Goal: Information Seeking & Learning: Compare options

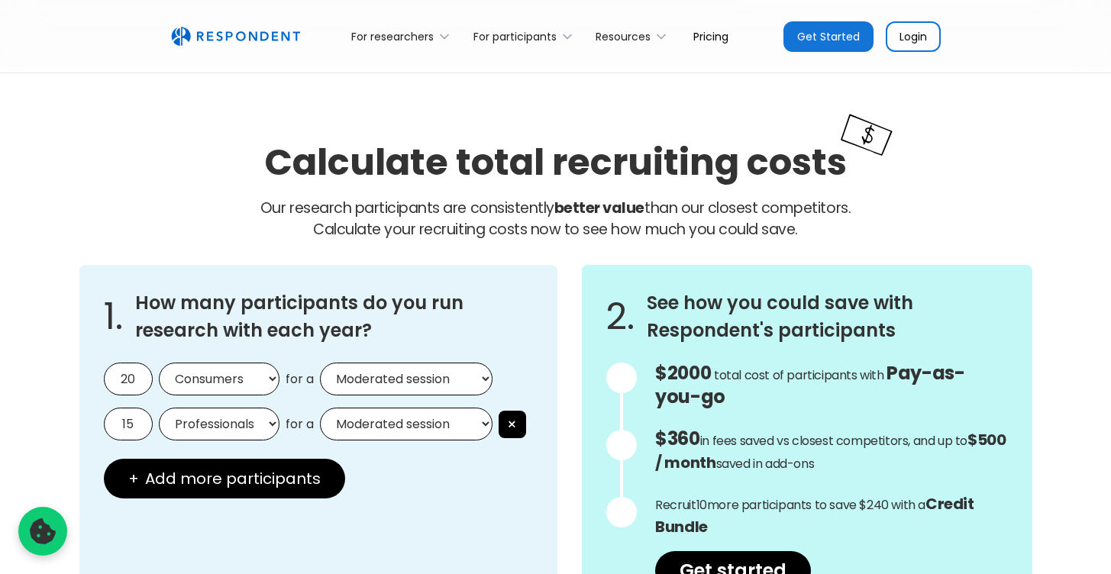
scroll to position [1374, 0]
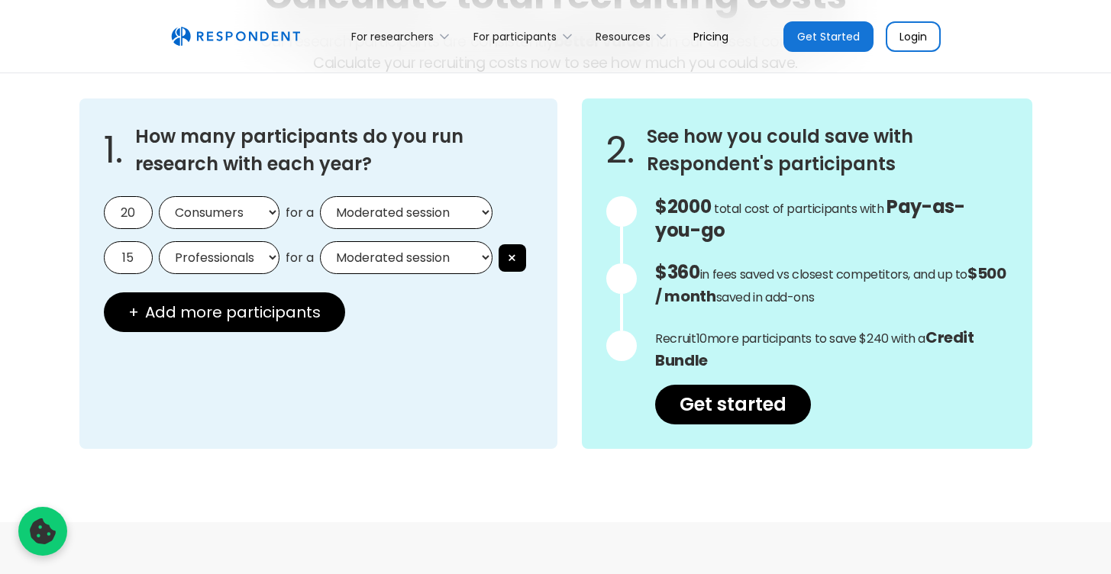
click at [136, 215] on input "20" at bounding box center [128, 212] width 49 height 33
click at [123, 257] on input "15" at bounding box center [128, 257] width 49 height 33
click at [260, 262] on select "Professionals Consumers" at bounding box center [219, 257] width 121 height 33
click at [627, 214] on div at bounding box center [621, 211] width 31 height 31
click at [801, 304] on p "$360 in fees saved vs closest competitors, and up to $500 / month saved in add-…" at bounding box center [831, 285] width 352 height 47
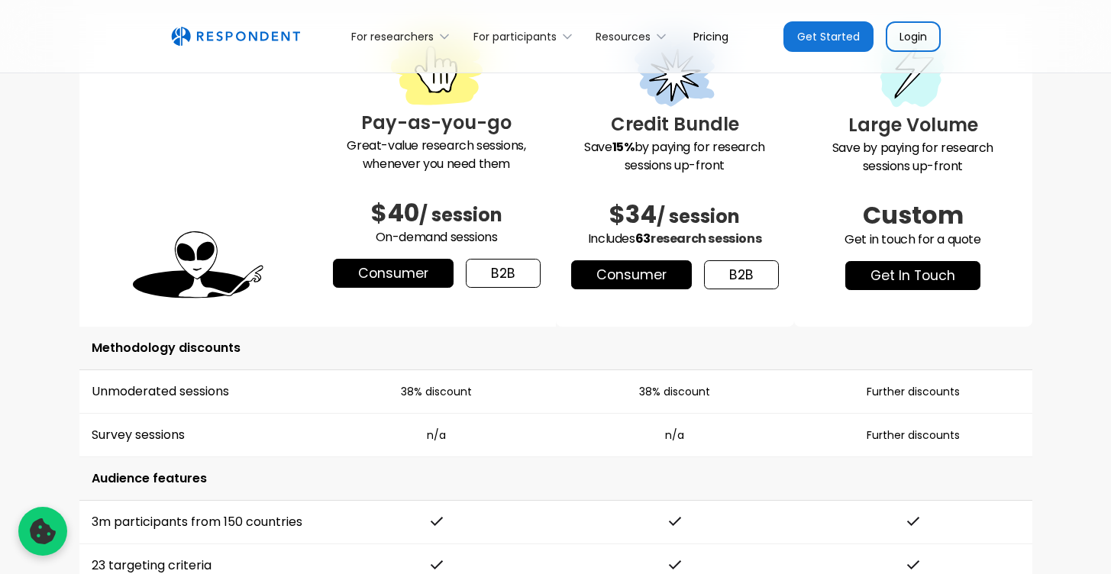
scroll to position [1994, 0]
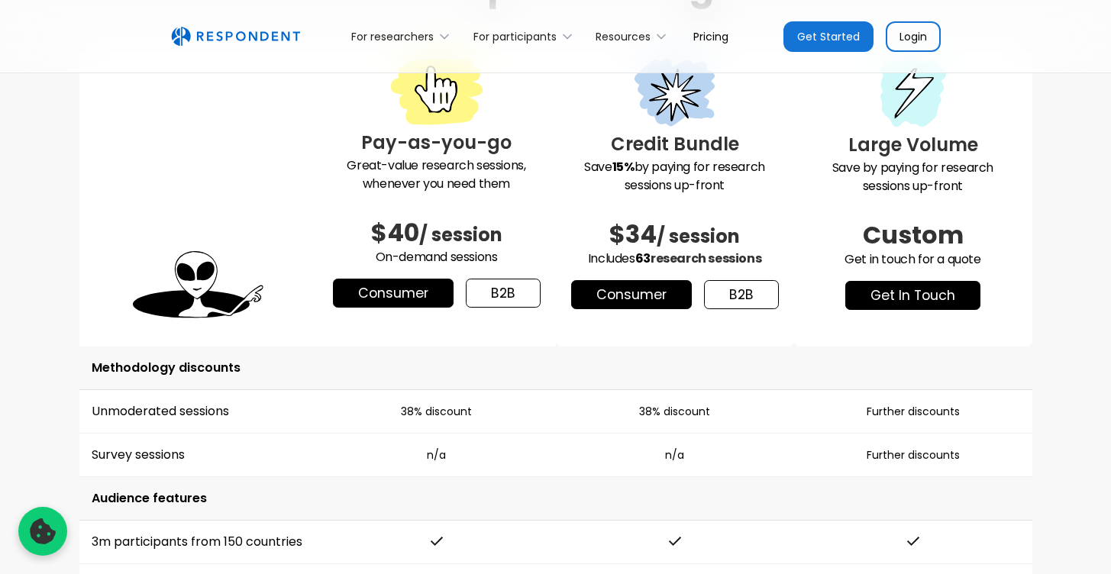
click at [496, 301] on link "b2b" at bounding box center [503, 293] width 75 height 29
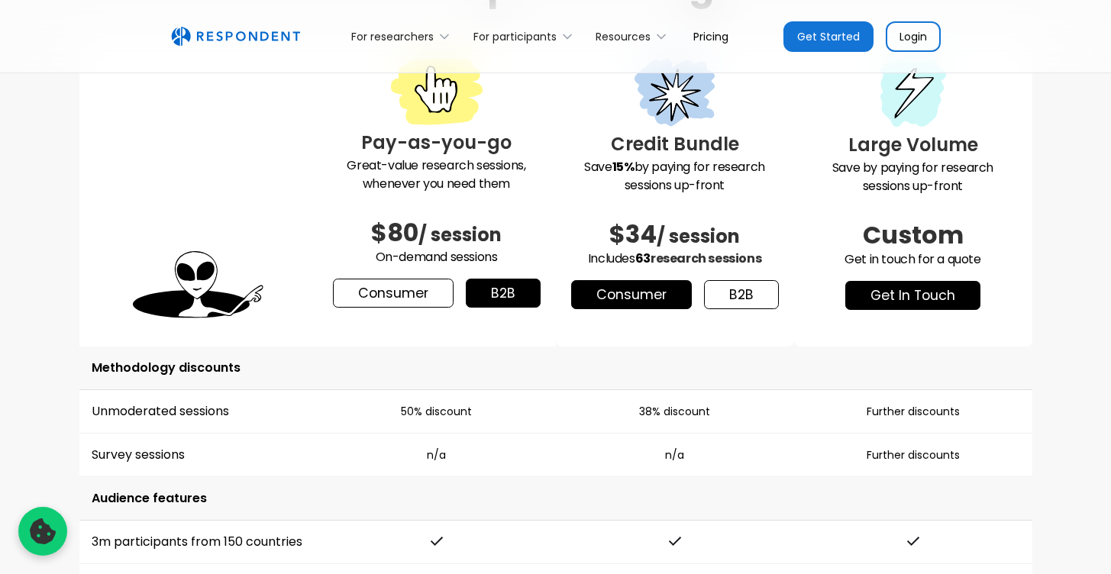
click at [390, 296] on link "Consumer" at bounding box center [393, 293] width 121 height 29
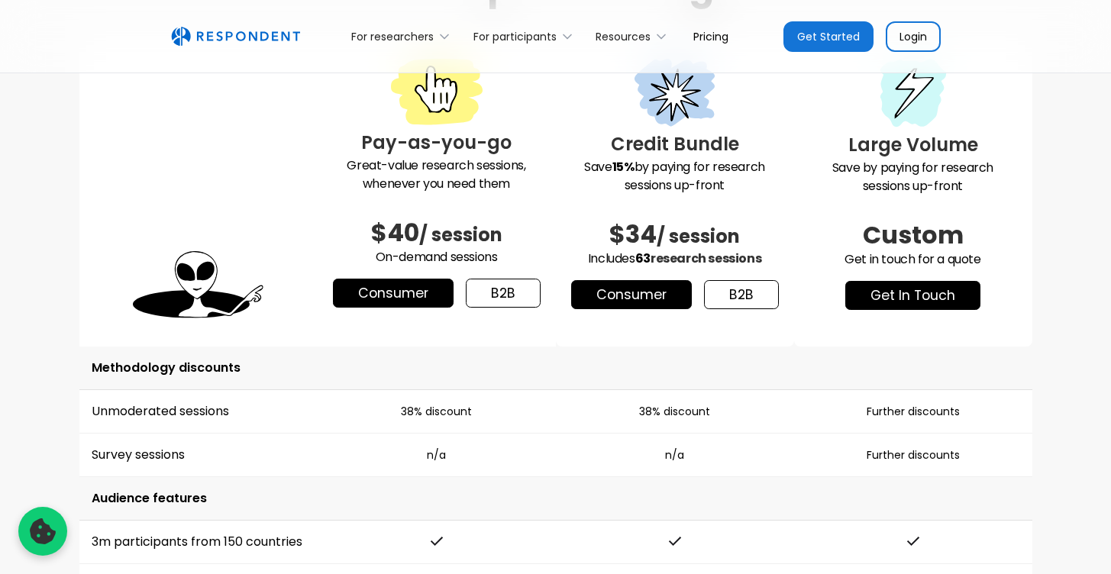
click at [499, 292] on link "b2b" at bounding box center [503, 293] width 75 height 29
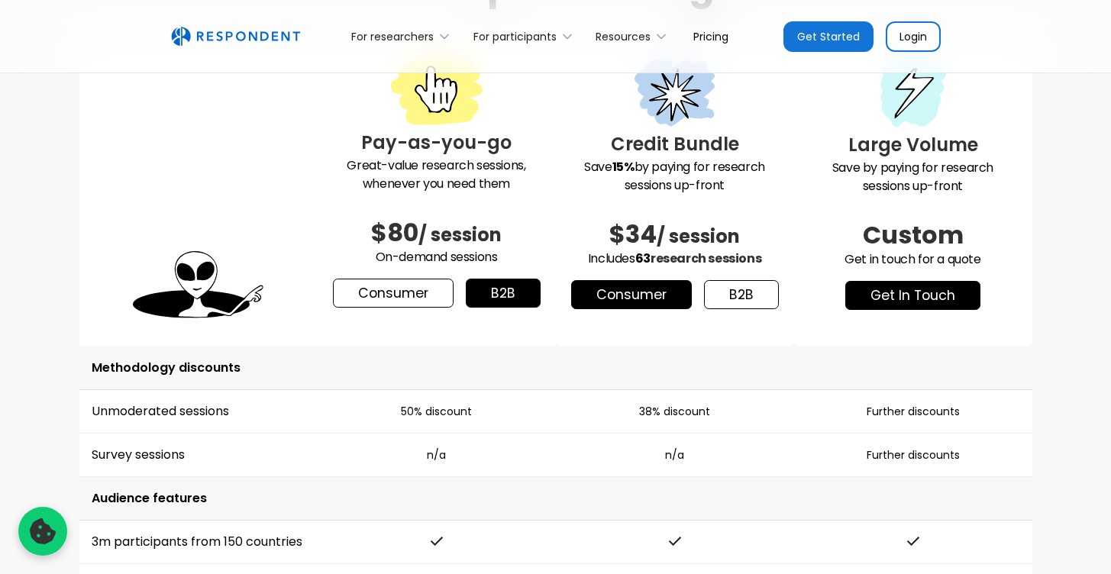
click at [378, 292] on link "Consumer" at bounding box center [393, 293] width 121 height 29
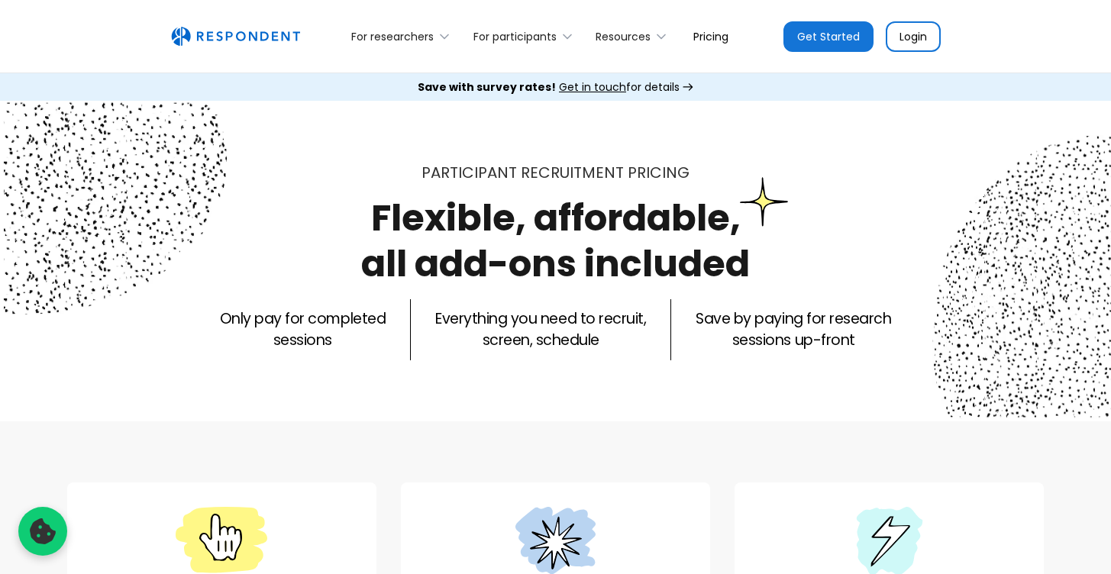
scroll to position [346, 0]
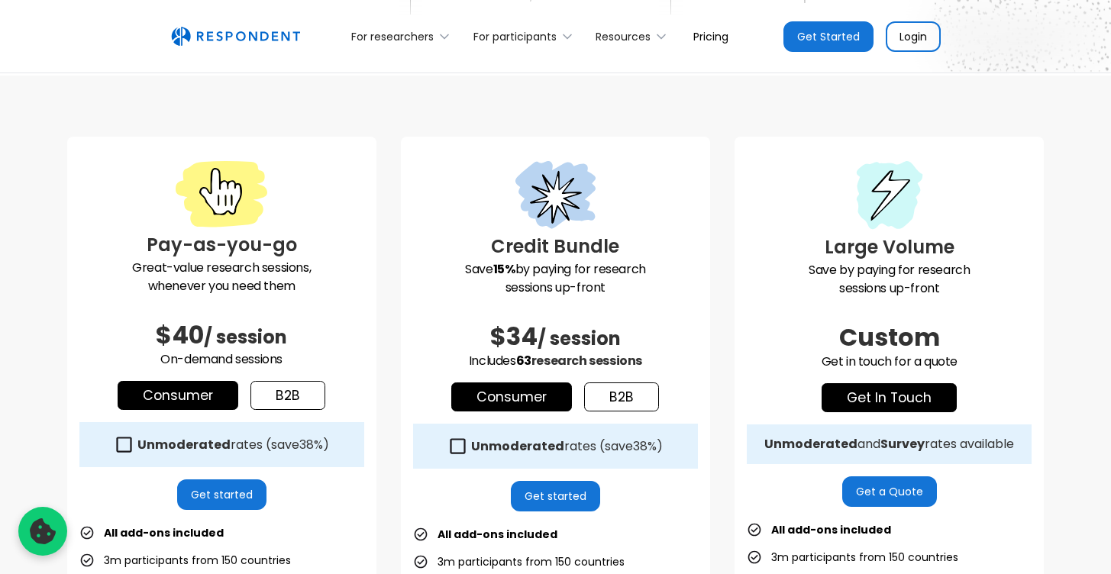
click at [634, 399] on link "b2b" at bounding box center [621, 397] width 75 height 29
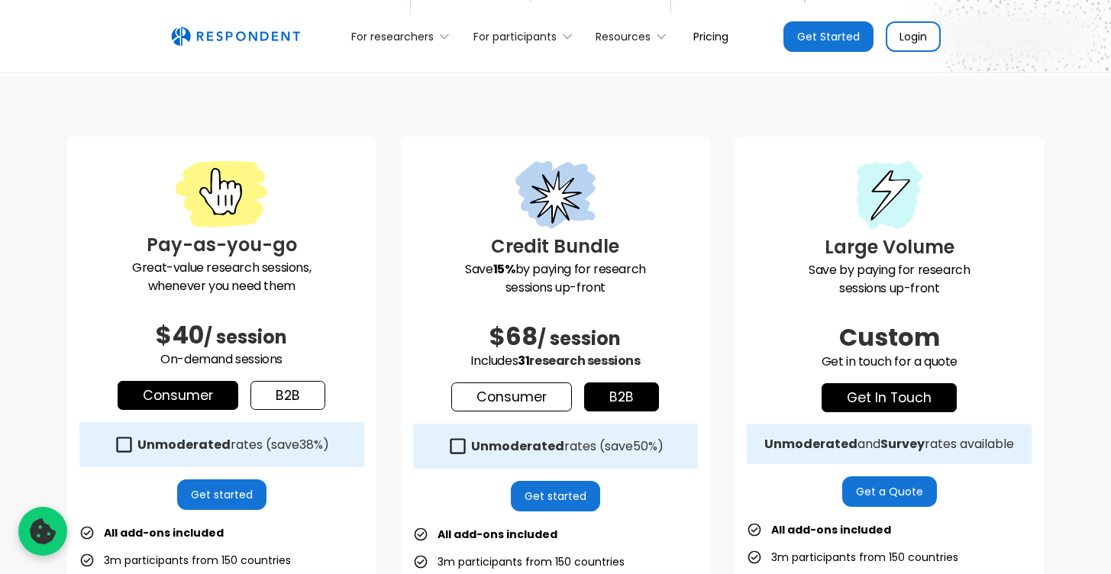
click at [501, 402] on link "Consumer" at bounding box center [511, 397] width 121 height 29
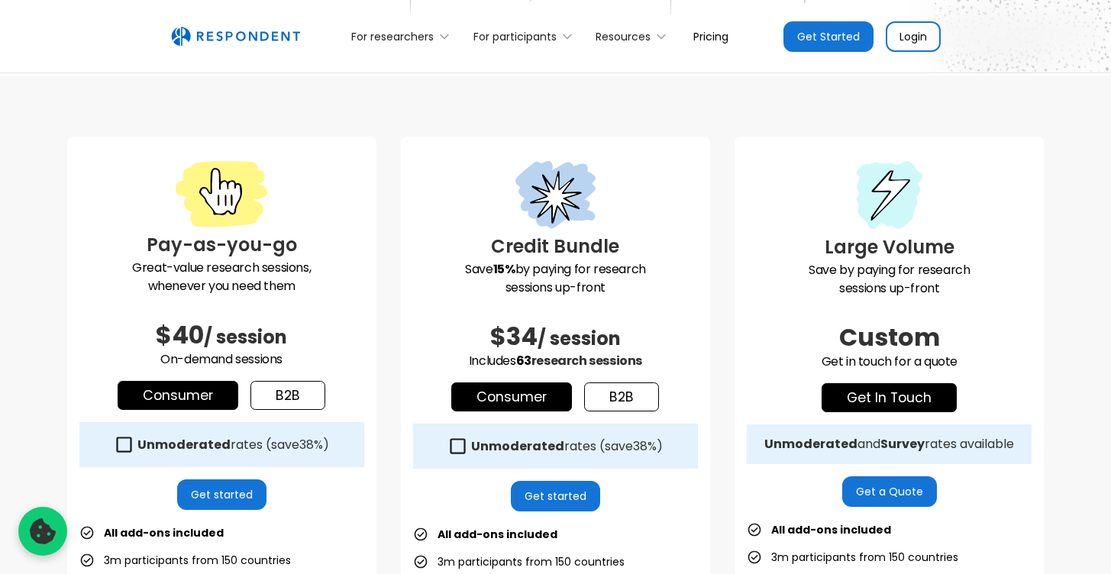
click at [645, 396] on link "b2b" at bounding box center [621, 397] width 75 height 29
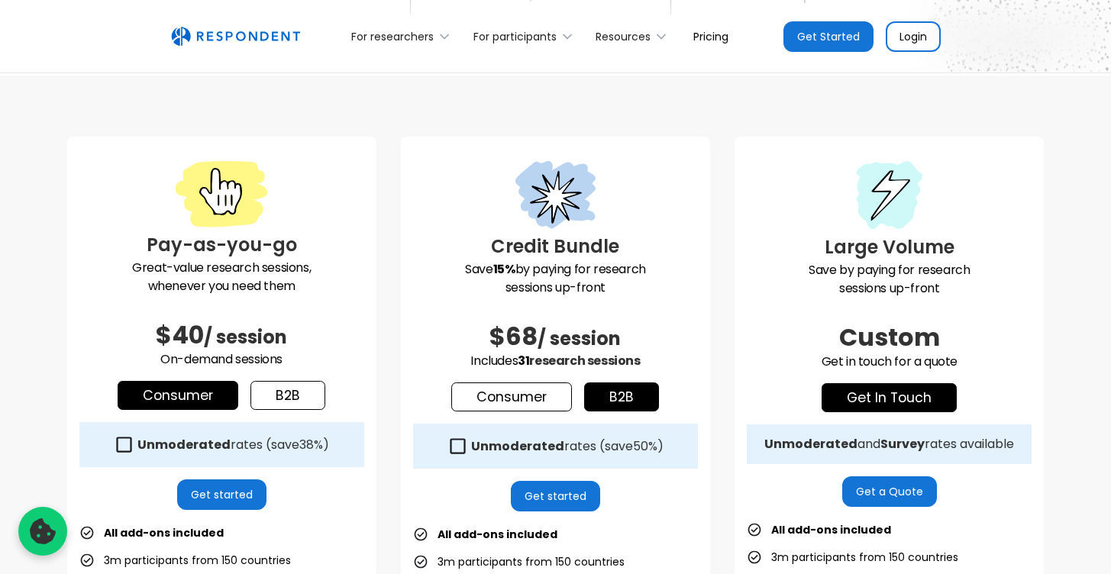
click at [546, 396] on link "Consumer" at bounding box center [511, 397] width 121 height 29
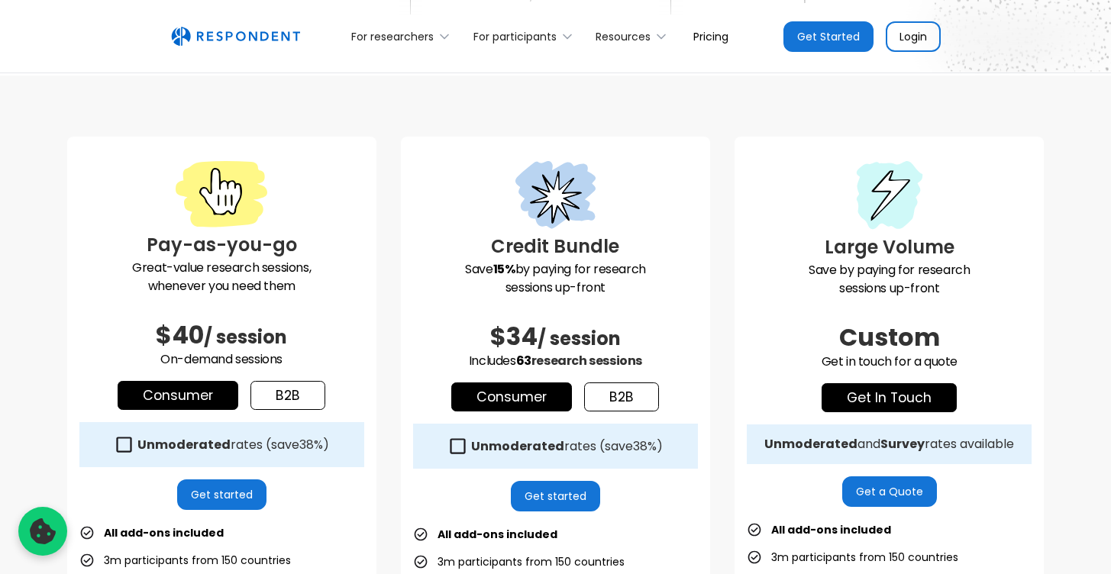
click at [623, 402] on link "b2b" at bounding box center [621, 397] width 75 height 29
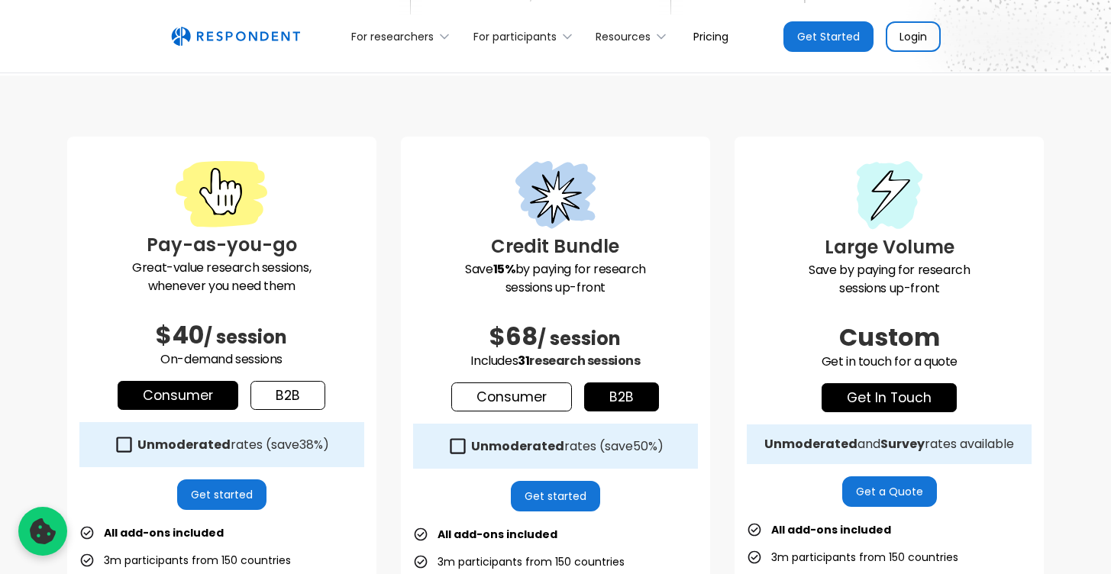
click at [541, 400] on link "Consumer" at bounding box center [511, 397] width 121 height 29
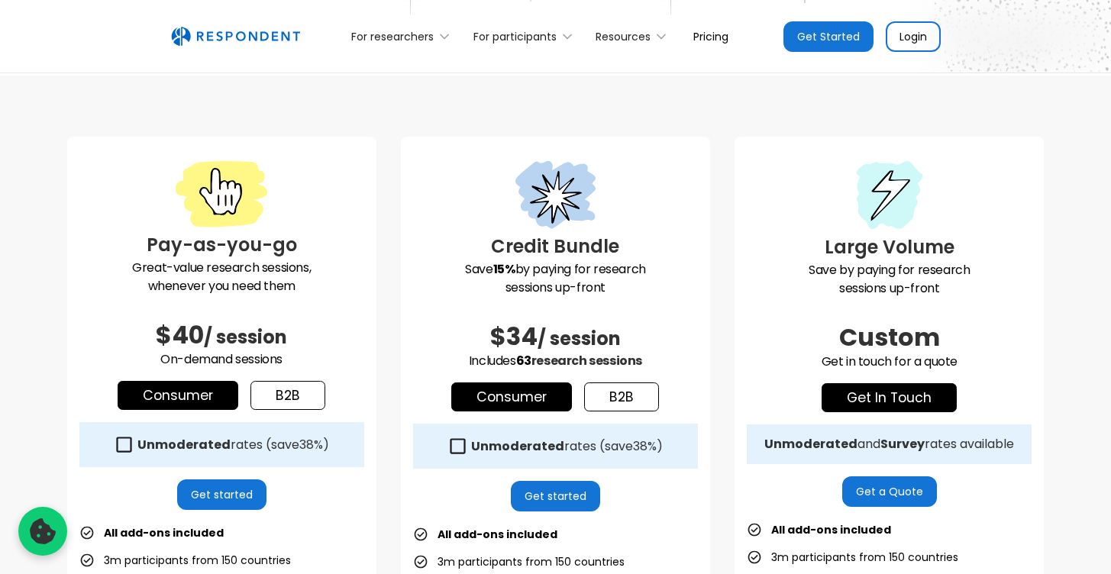
click at [654, 396] on link "b2b" at bounding box center [621, 397] width 75 height 29
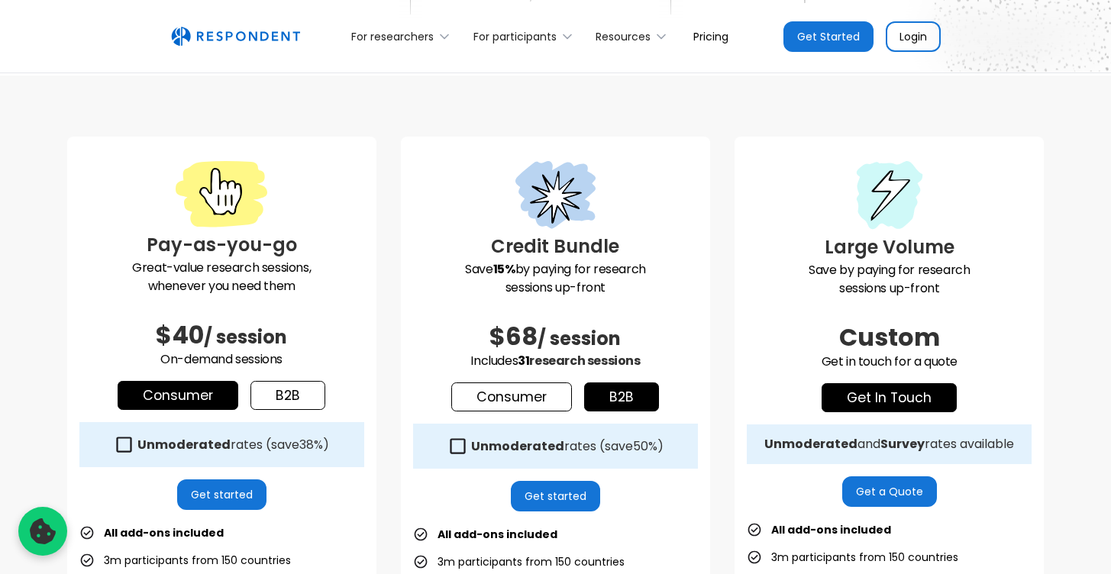
click at [536, 402] on link "Consumer" at bounding box center [511, 397] width 121 height 29
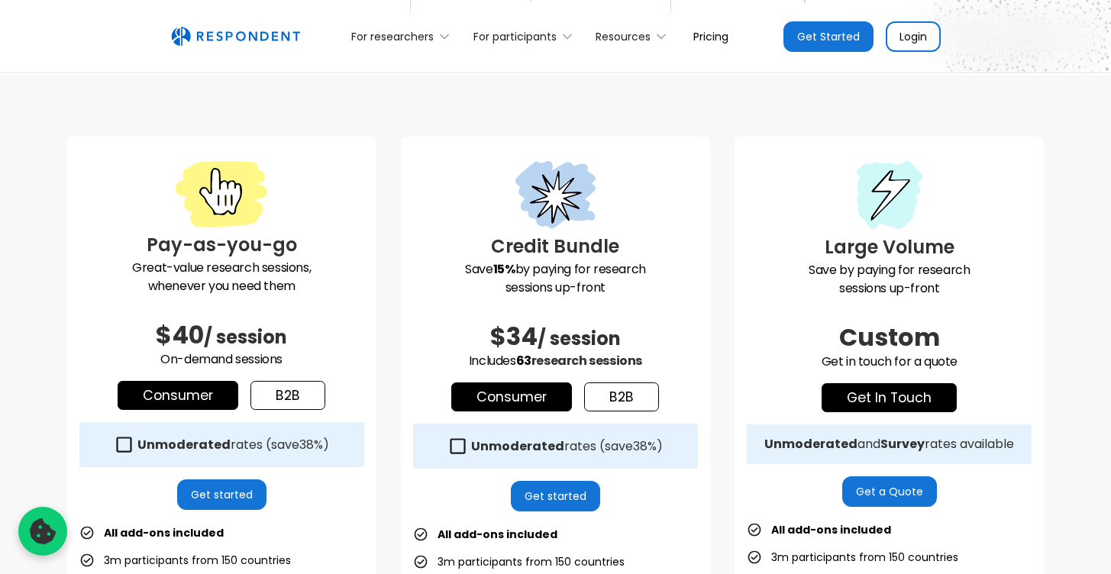
click at [602, 396] on link "b2b" at bounding box center [621, 397] width 75 height 29
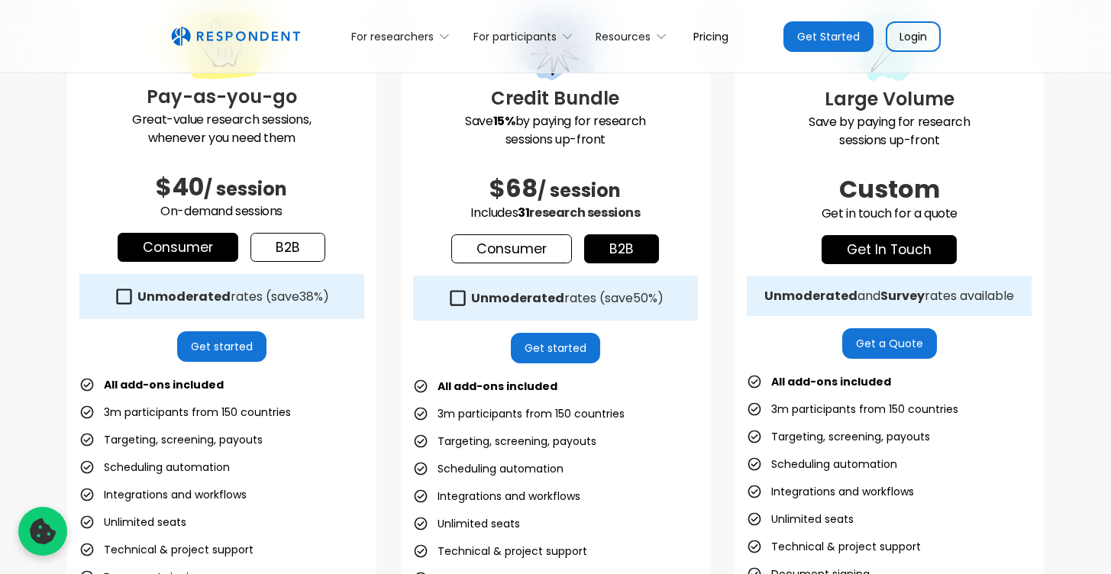
scroll to position [425, 0]
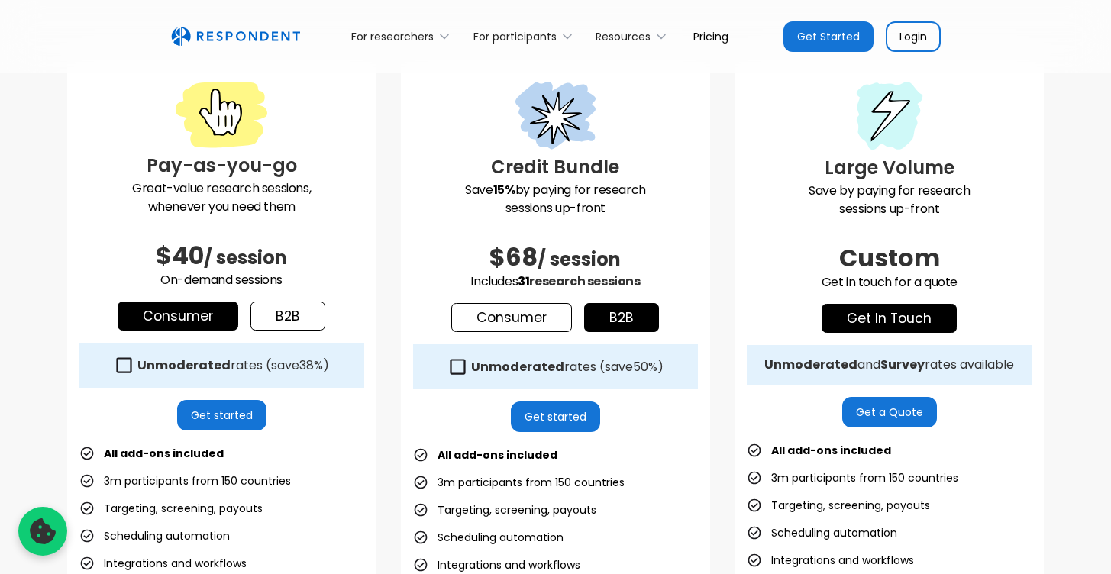
click at [473, 327] on link "Consumer" at bounding box center [511, 317] width 121 height 29
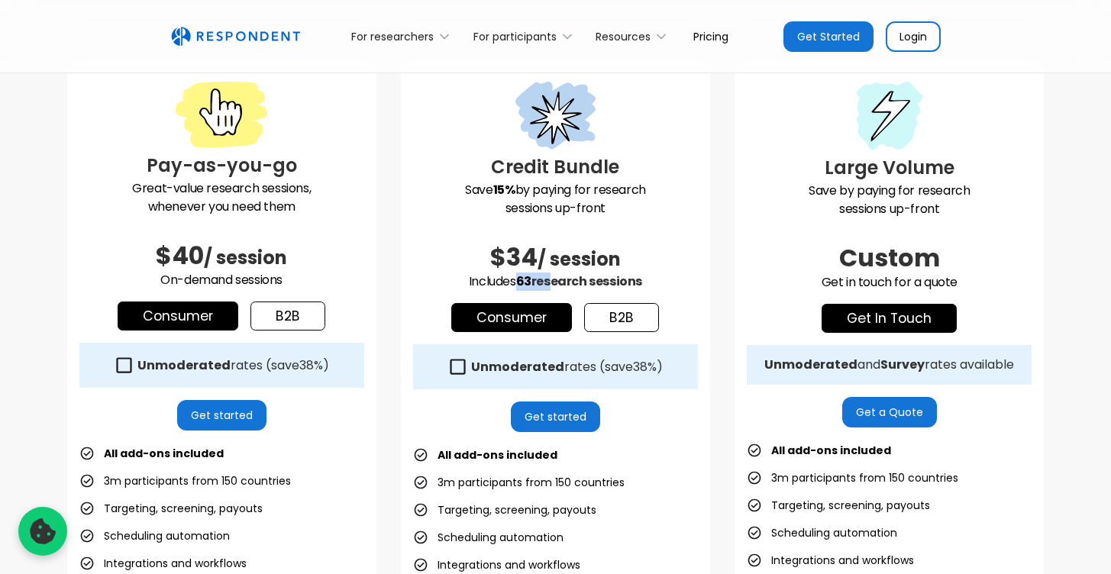
drag, startPoint x: 521, startPoint y: 281, endPoint x: 545, endPoint y: 279, distance: 24.5
click at [545, 279] on p "Includes 63 research sessions" at bounding box center [555, 282] width 285 height 18
click at [635, 283] on span "research sessions" at bounding box center [586, 282] width 111 height 18
click at [623, 322] on link "b2b" at bounding box center [621, 317] width 75 height 29
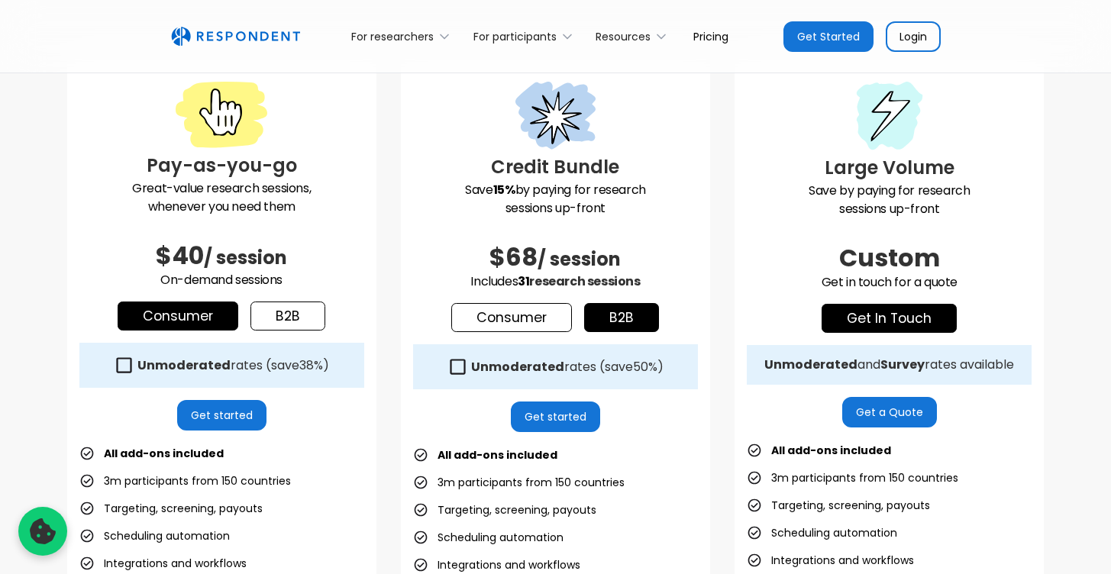
drag, startPoint x: 524, startPoint y: 279, endPoint x: 664, endPoint y: 283, distance: 140.5
click at [664, 283] on p "Includes 31 research sessions" at bounding box center [555, 282] width 285 height 18
drag, startPoint x: 509, startPoint y: 280, endPoint x: 613, endPoint y: 283, distance: 104.6
click at [613, 283] on p "Includes 31 research sessions" at bounding box center [555, 282] width 285 height 18
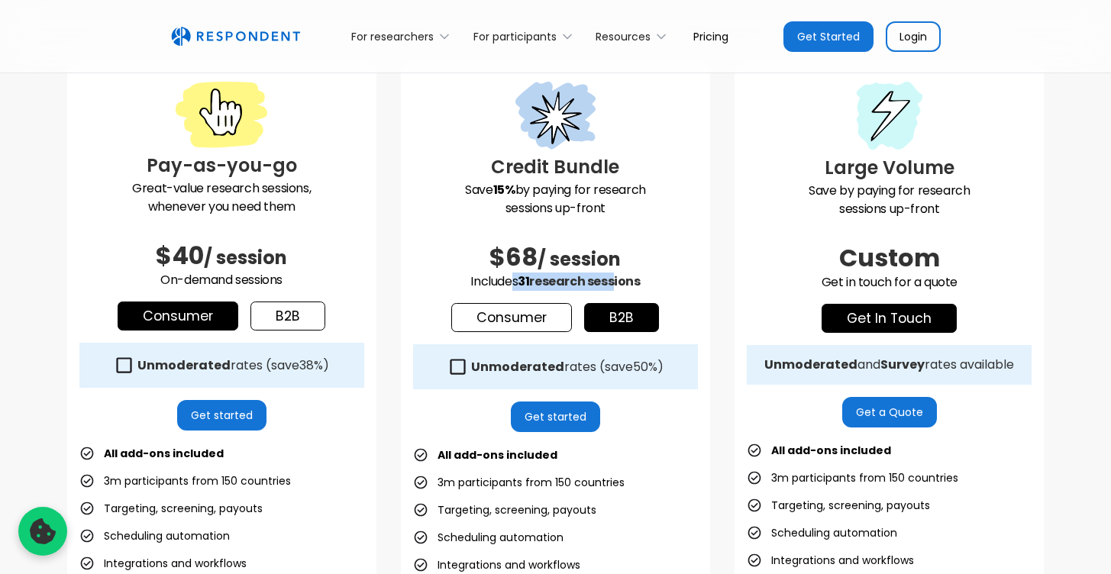
click at [683, 275] on p "Includes 31 research sessions" at bounding box center [555, 282] width 285 height 18
click at [576, 276] on span "research sessions" at bounding box center [584, 282] width 111 height 18
click at [680, 276] on p "Includes 31 research sessions" at bounding box center [555, 282] width 285 height 18
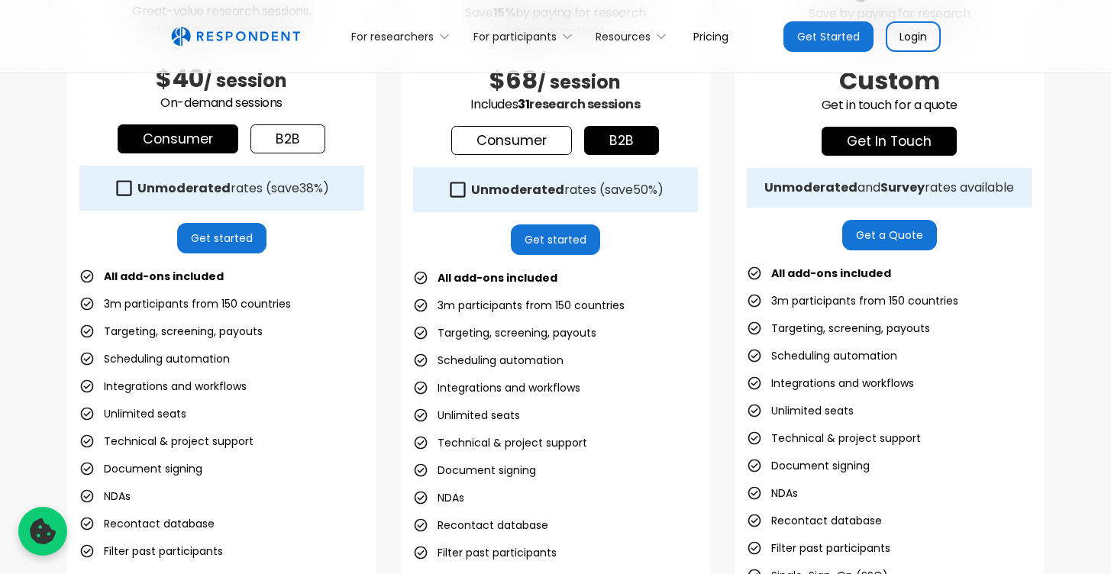
click at [460, 190] on icon at bounding box center [457, 189] width 21 height 21
click at [457, 190] on icon at bounding box center [457, 189] width 15 height 15
click at [457, 190] on icon at bounding box center [457, 189] width 21 height 21
click at [457, 190] on icon at bounding box center [457, 189] width 15 height 15
click at [457, 190] on icon at bounding box center [457, 189] width 21 height 21
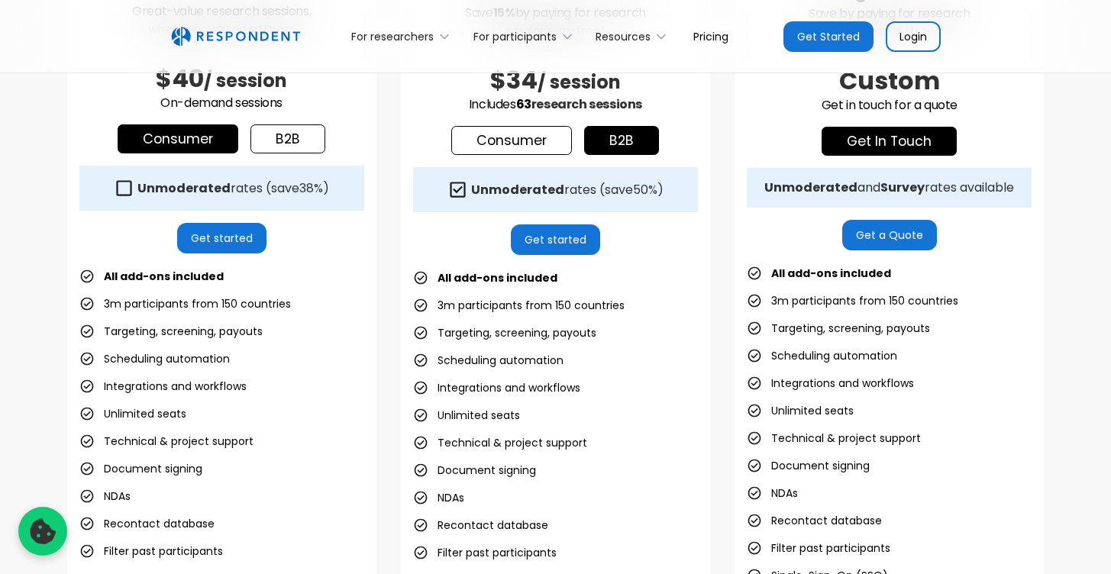
click at [457, 190] on icon at bounding box center [457, 189] width 15 height 15
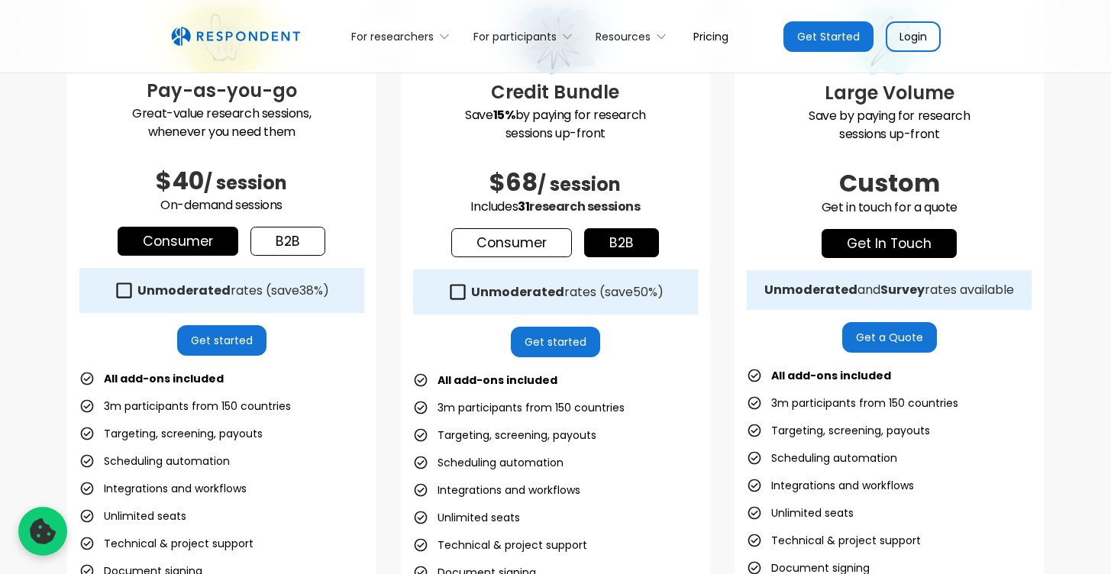
scroll to position [490, 0]
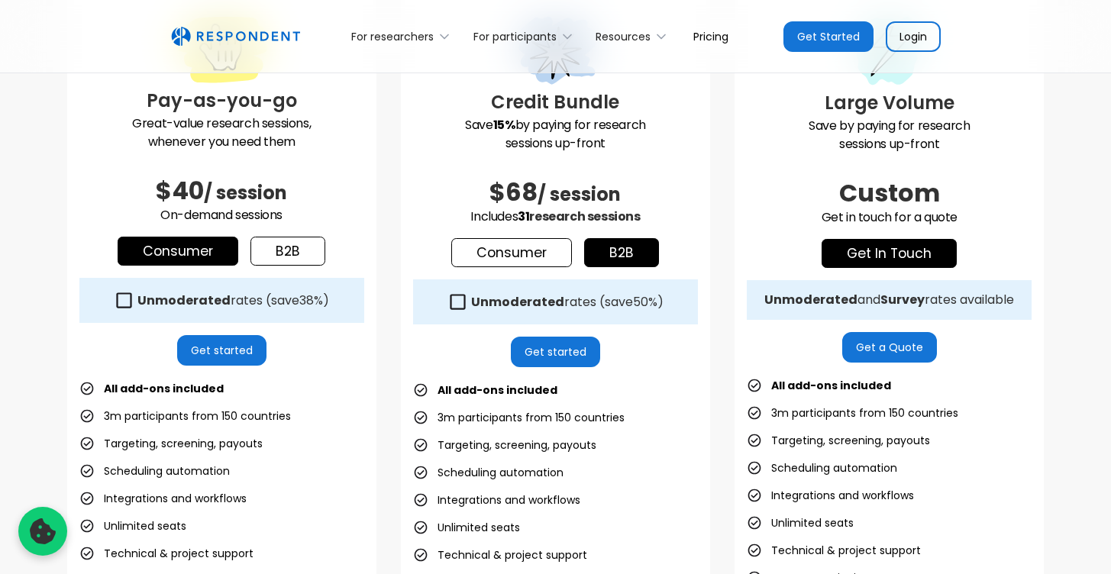
click at [118, 299] on icon at bounding box center [124, 300] width 21 height 21
click at [121, 299] on icon at bounding box center [124, 300] width 21 height 21
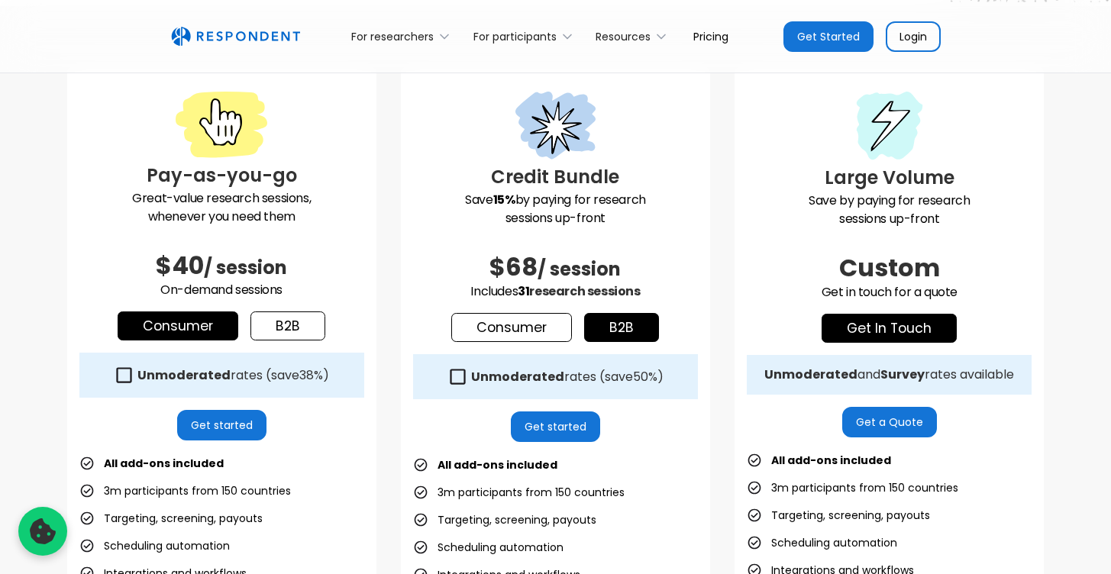
scroll to position [425, 0]
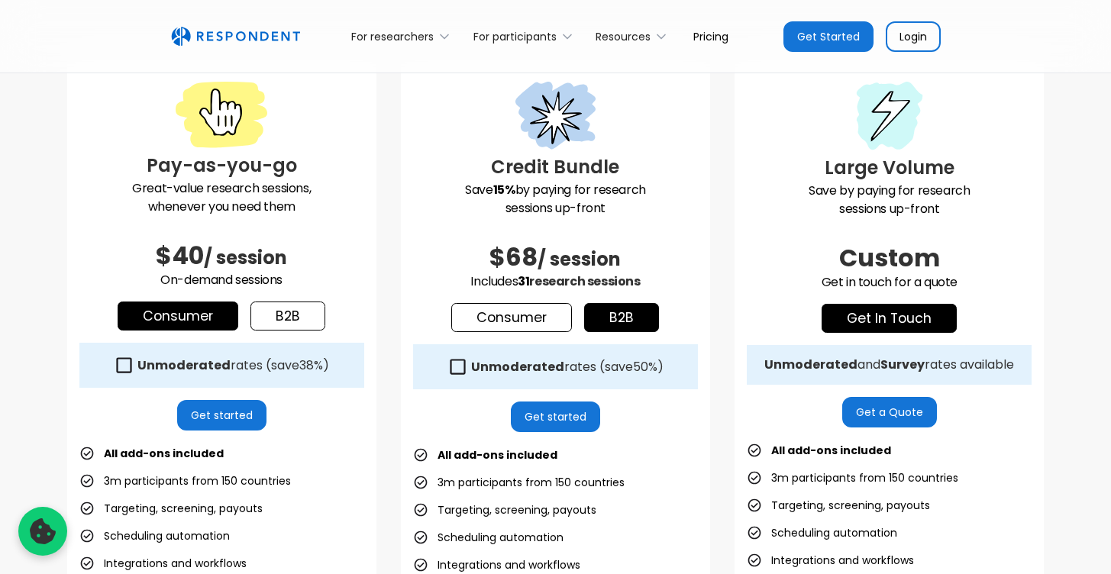
click at [552, 328] on link "Consumer" at bounding box center [511, 317] width 121 height 29
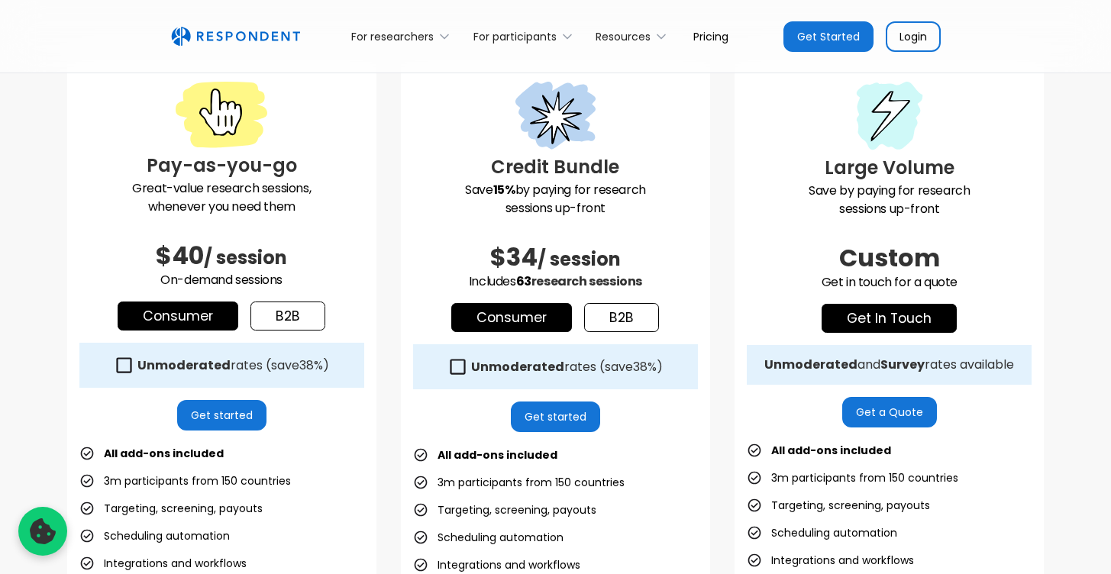
click at [619, 318] on link "b2b" at bounding box center [621, 317] width 75 height 29
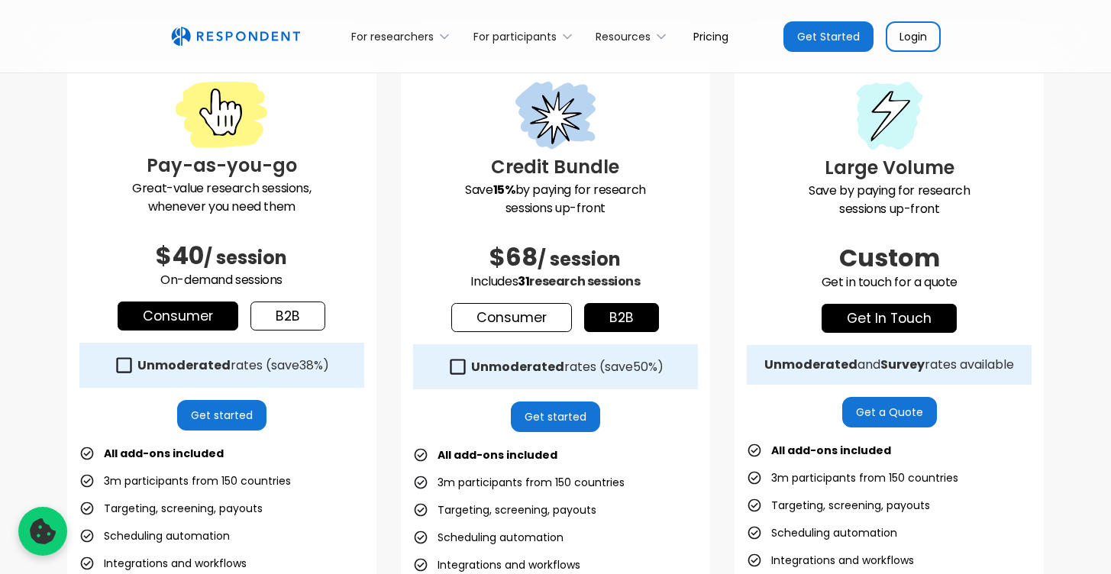
click at [545, 321] on link "Consumer" at bounding box center [511, 317] width 121 height 29
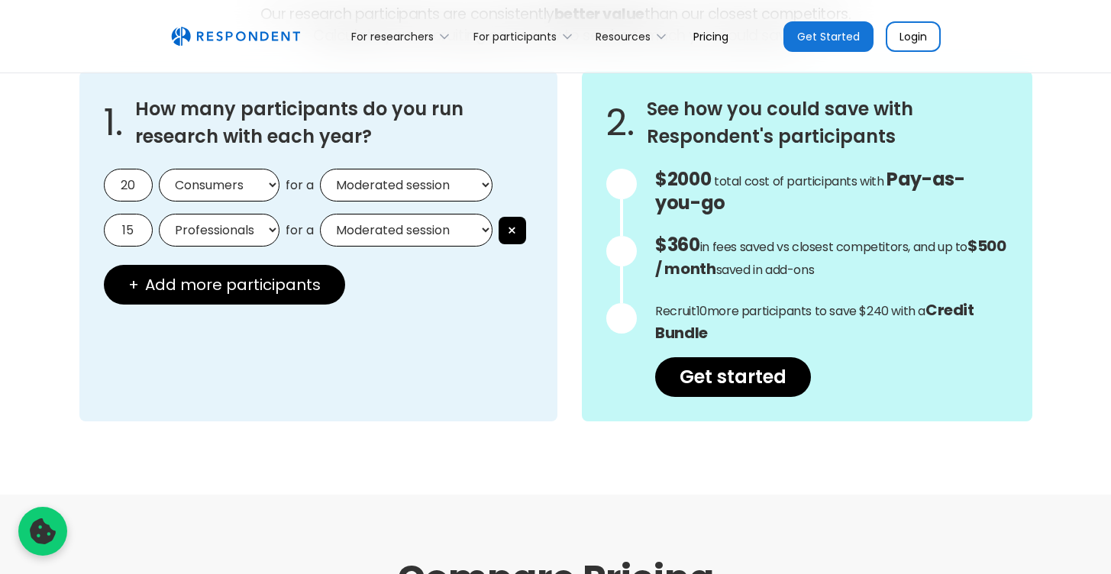
scroll to position [1213, 0]
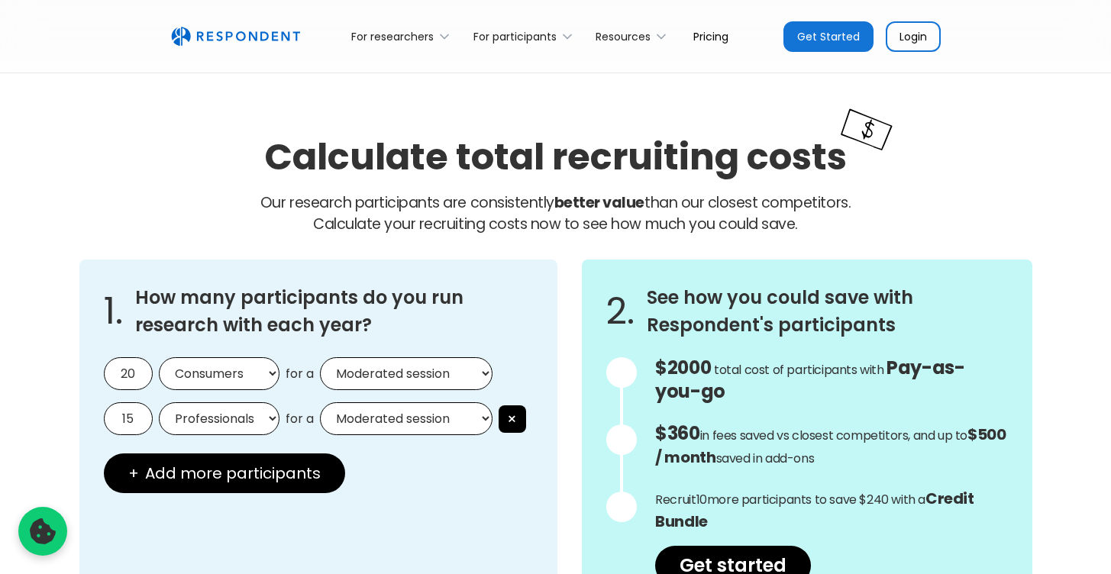
click at [124, 384] on input "20" at bounding box center [128, 373] width 49 height 33
type input "2"
type input "10"
drag, startPoint x: 146, startPoint y: 419, endPoint x: 121, endPoint y: 416, distance: 24.6
click at [121, 416] on input "15" at bounding box center [128, 418] width 49 height 33
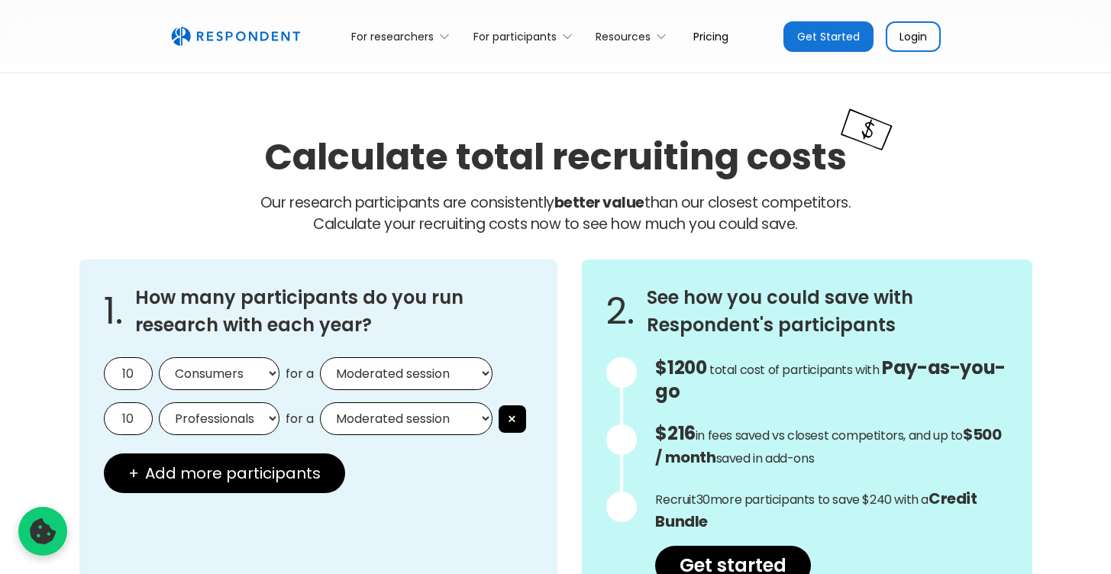
type input "10"
click at [481, 509] on div "1. How many participants do you run research with each year? 10 Consumers Profe…" at bounding box center [318, 435] width 479 height 350
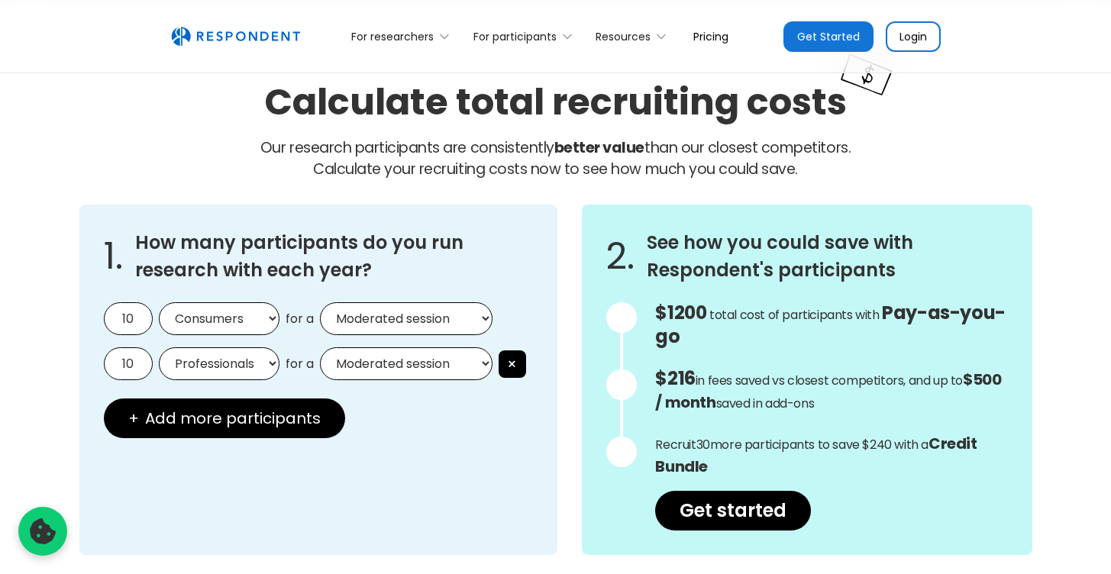
click at [778, 282] on h3 "See how you could save with Respondent's participants" at bounding box center [827, 256] width 360 height 55
click at [622, 322] on div at bounding box center [621, 317] width 31 height 31
click at [622, 327] on div at bounding box center [621, 317] width 31 height 31
click at [627, 418] on div at bounding box center [621, 416] width 31 height 228
click at [626, 396] on div at bounding box center [621, 385] width 31 height 31
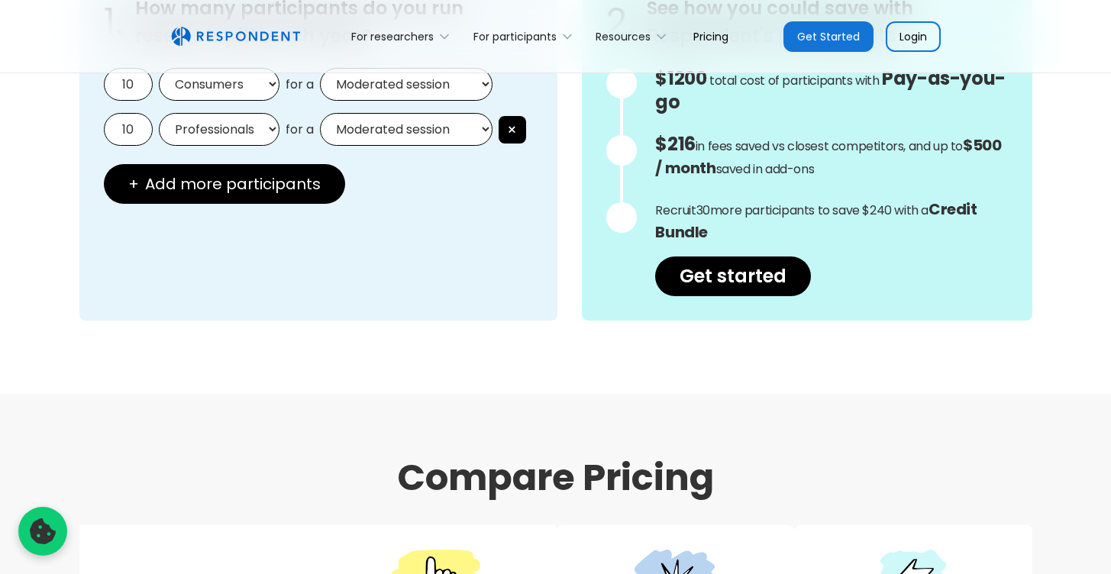
scroll to position [1336, 0]
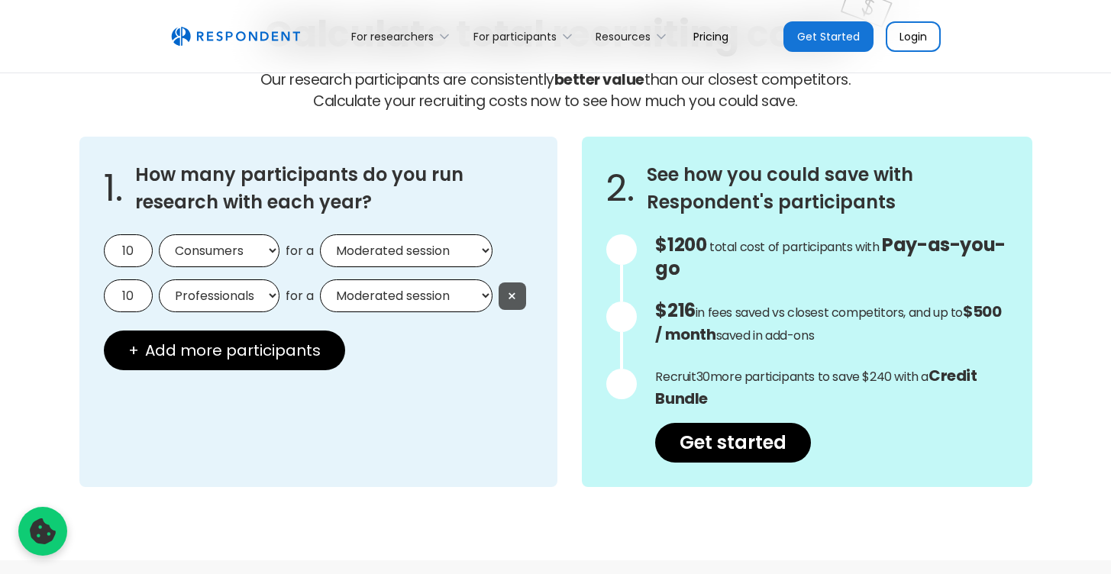
click at [520, 289] on button "×" at bounding box center [512, 296] width 27 height 27
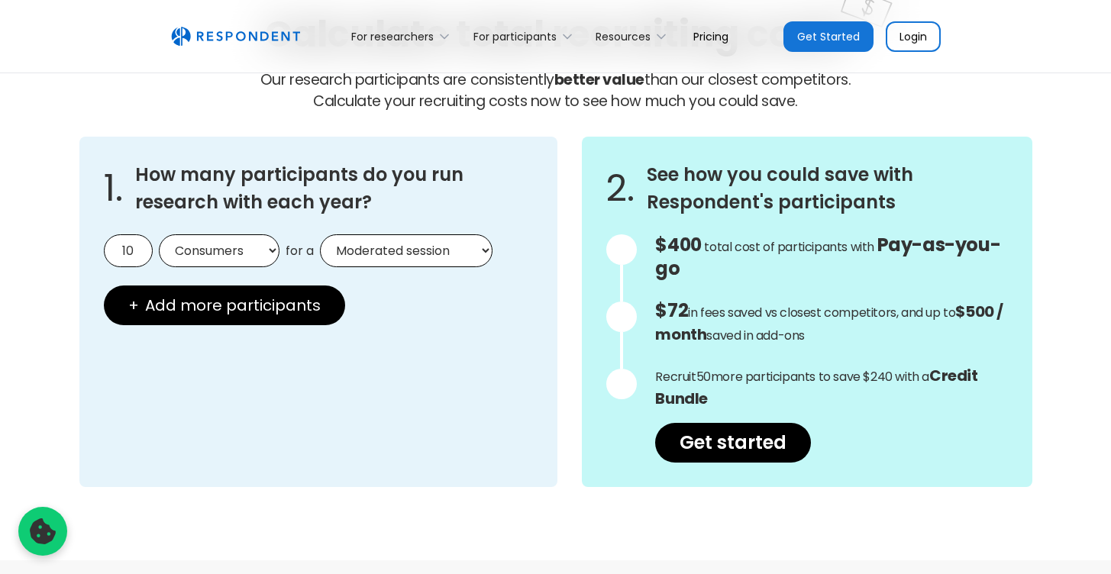
click at [425, 335] on div "1. How many participants do you run research with each year? 10 Consumers Profe…" at bounding box center [318, 312] width 479 height 350
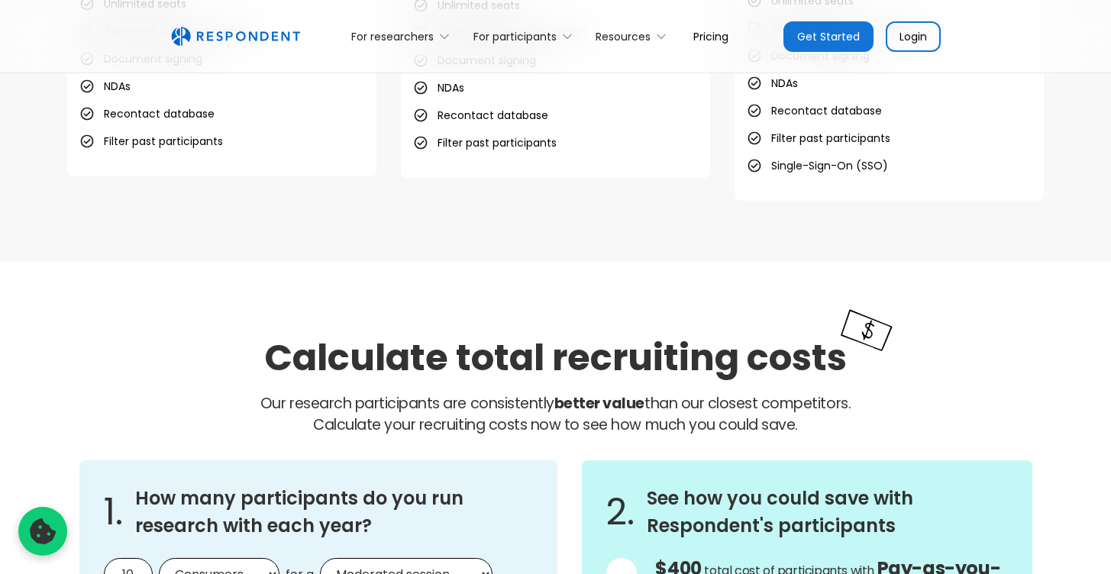
scroll to position [1268, 0]
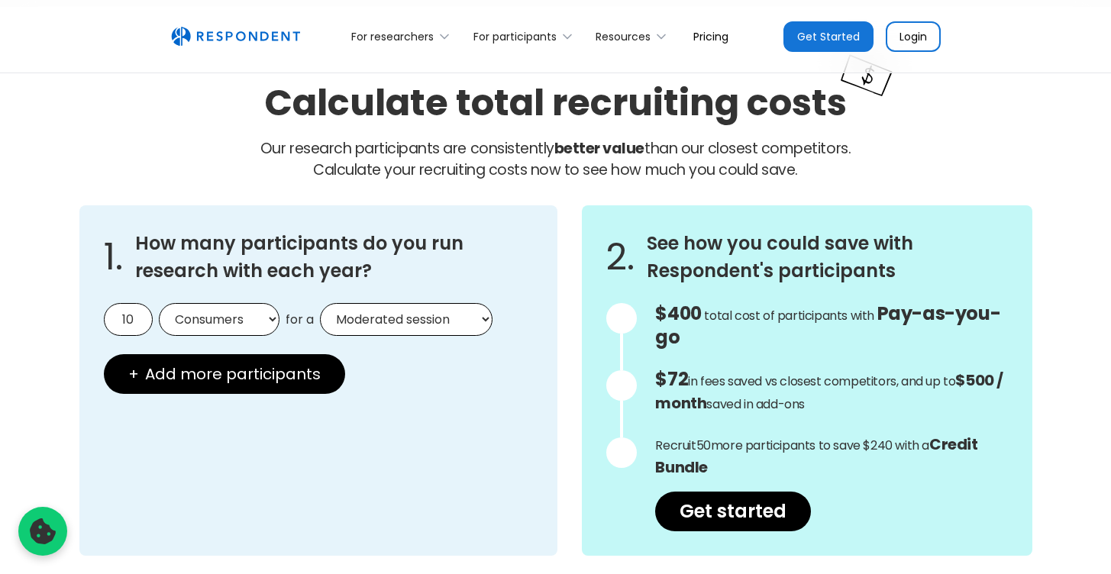
click at [616, 318] on div at bounding box center [621, 318] width 31 height 31
click at [463, 323] on select "Moderated session Unmoderated session" at bounding box center [406, 319] width 173 height 33
select select "unmoderated"
click at [320, 303] on select "Moderated session Unmoderated session" at bounding box center [406, 319] width 173 height 33
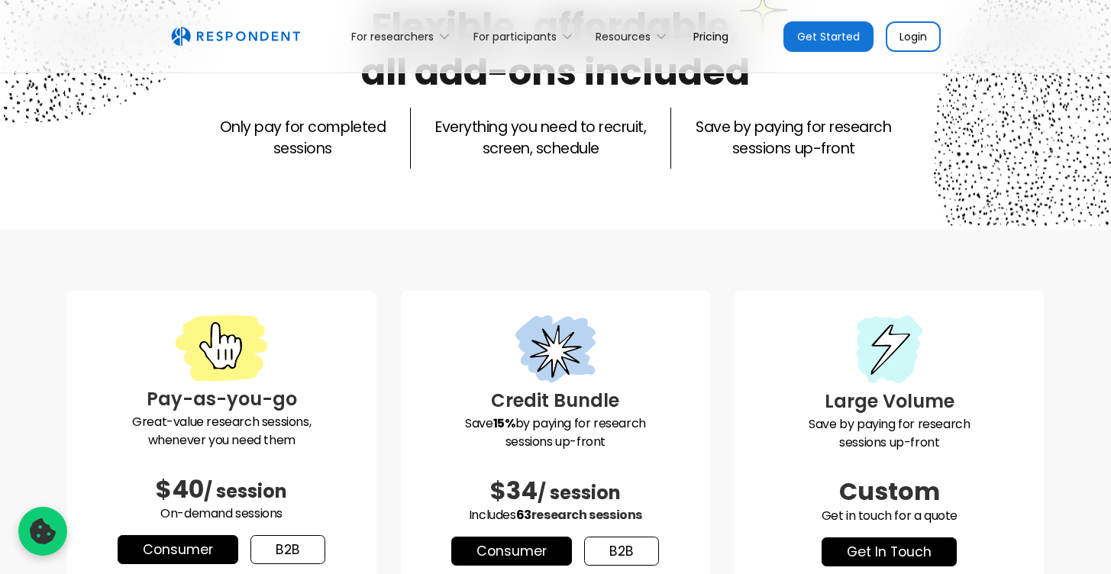
scroll to position [0, 0]
